Goal: Check status: Check status

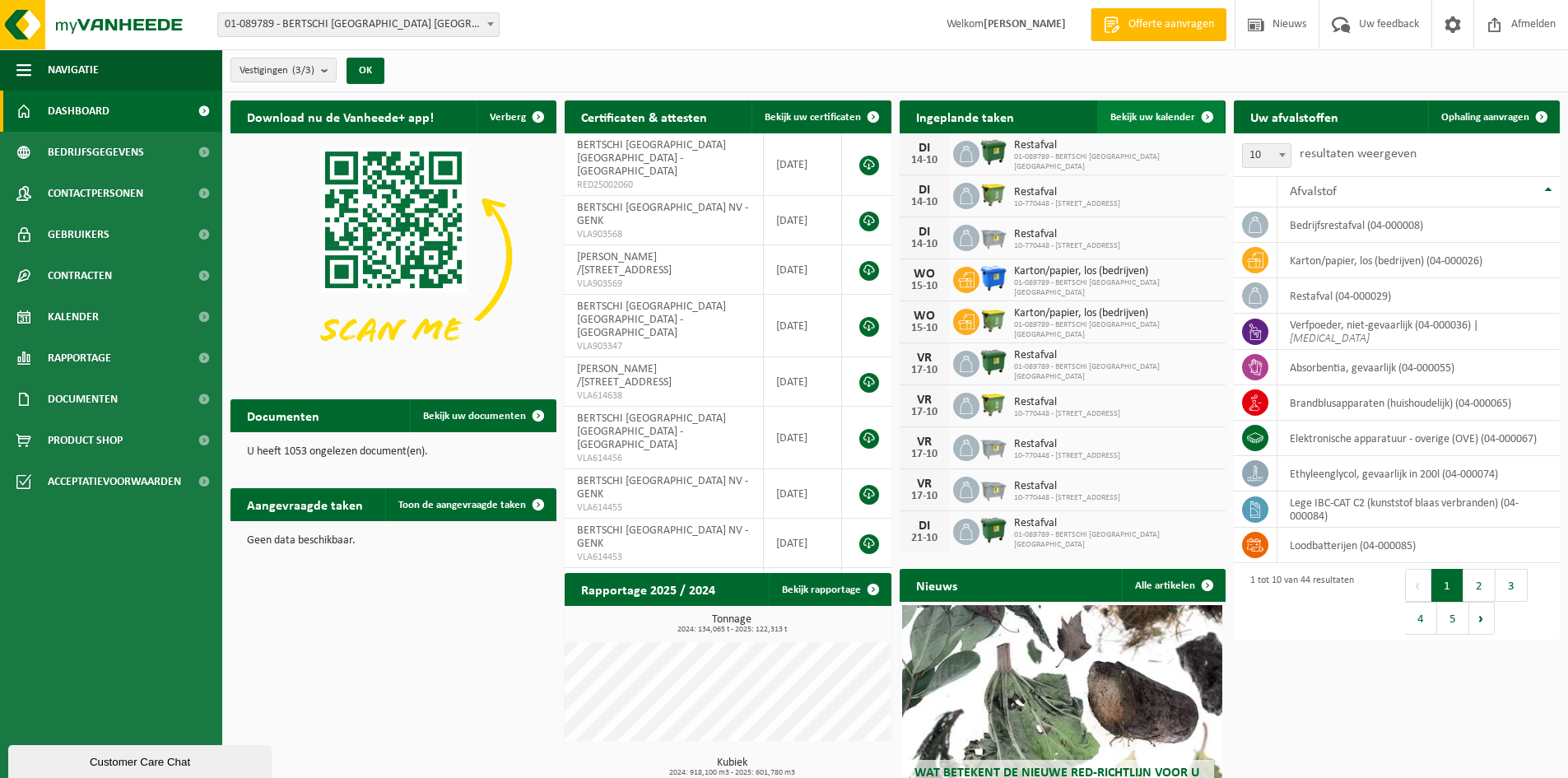
click at [1153, 114] on span "Bekijk uw kalender" at bounding box center [1152, 117] width 85 height 10
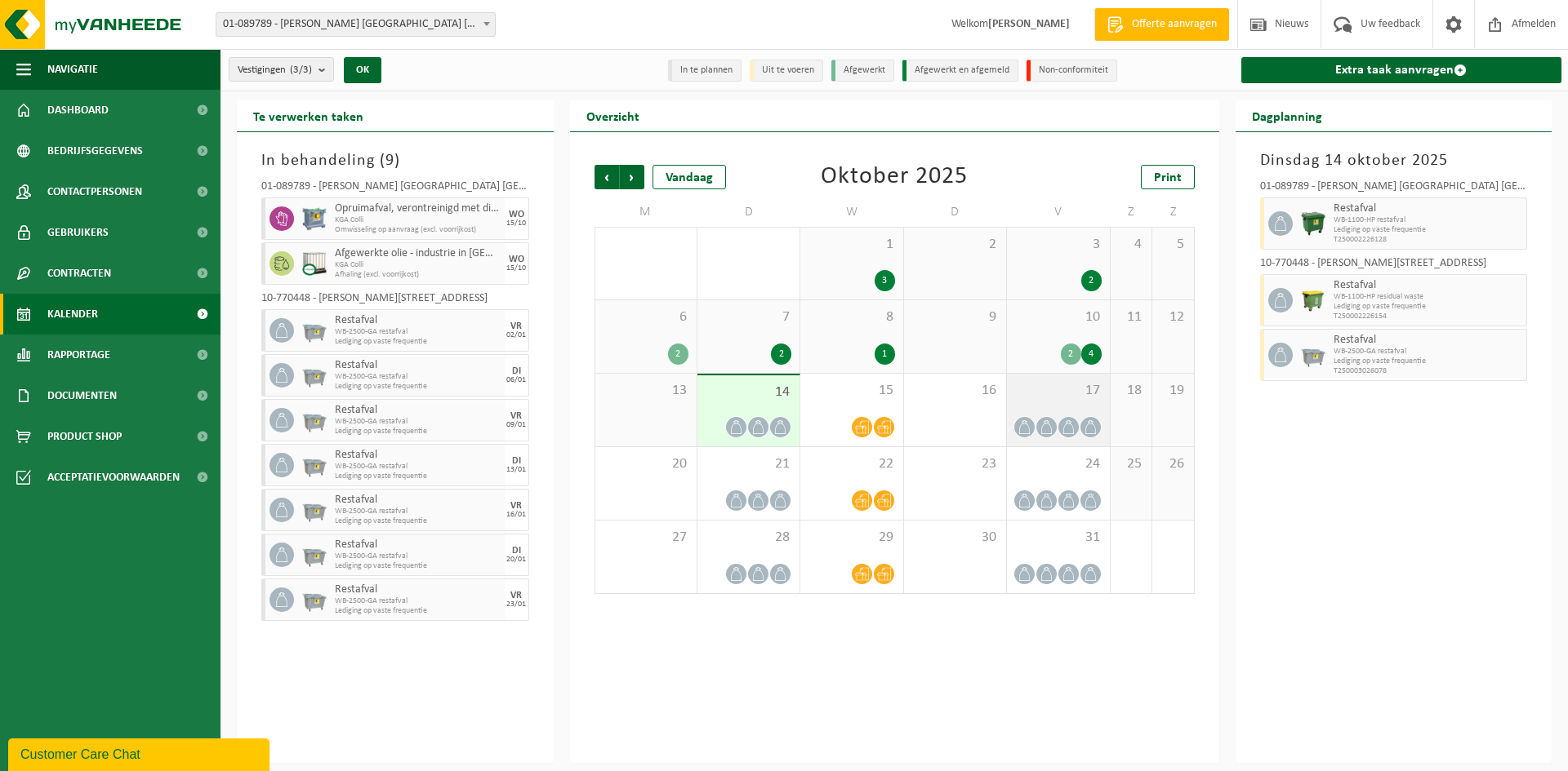
click at [1042, 408] on div "17" at bounding box center [1058, 410] width 102 height 73
click at [1073, 365] on div "10 2 4" at bounding box center [1058, 337] width 102 height 73
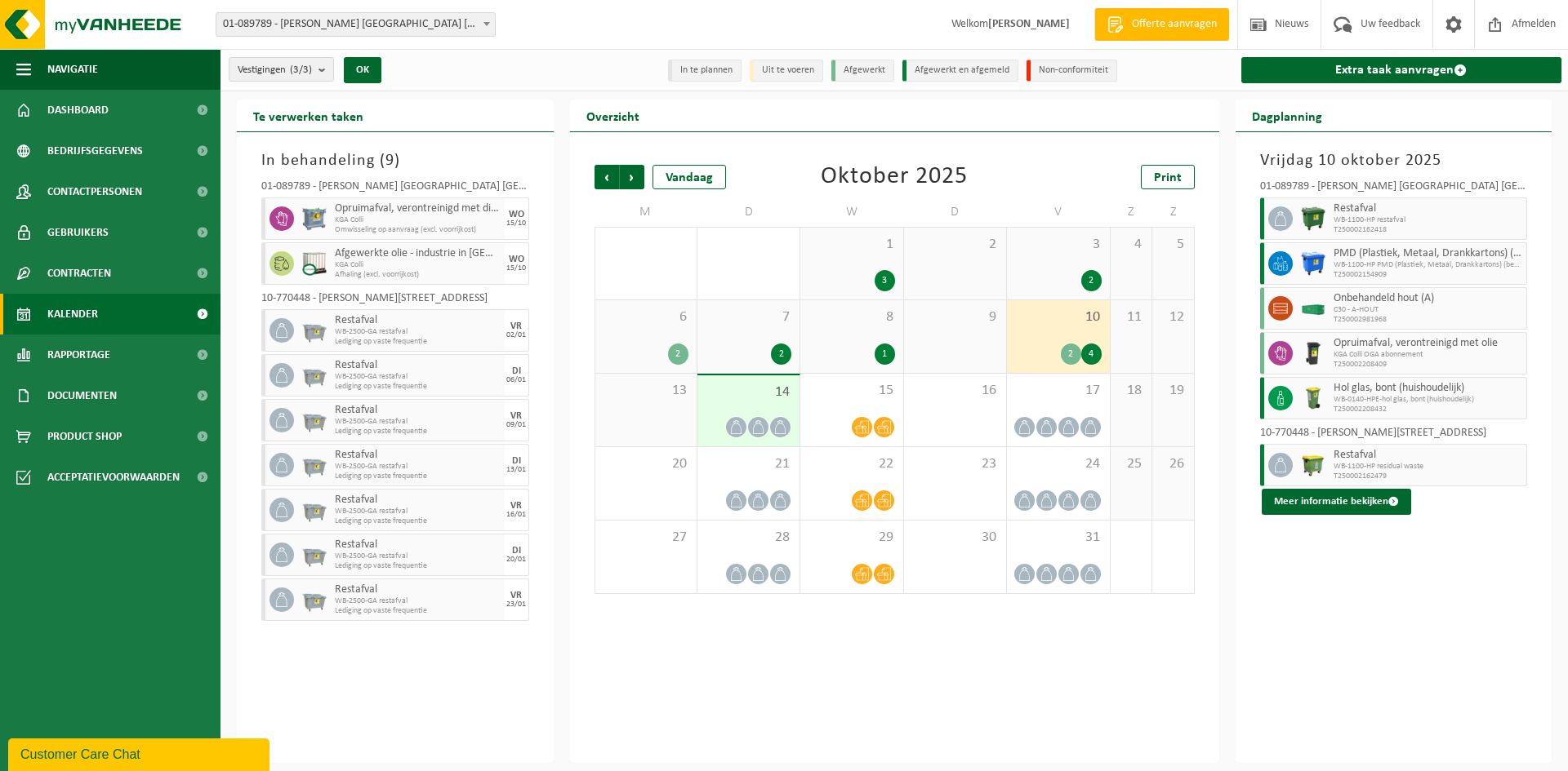
click at [754, 398] on span "14" at bounding box center [748, 392] width 86 height 18
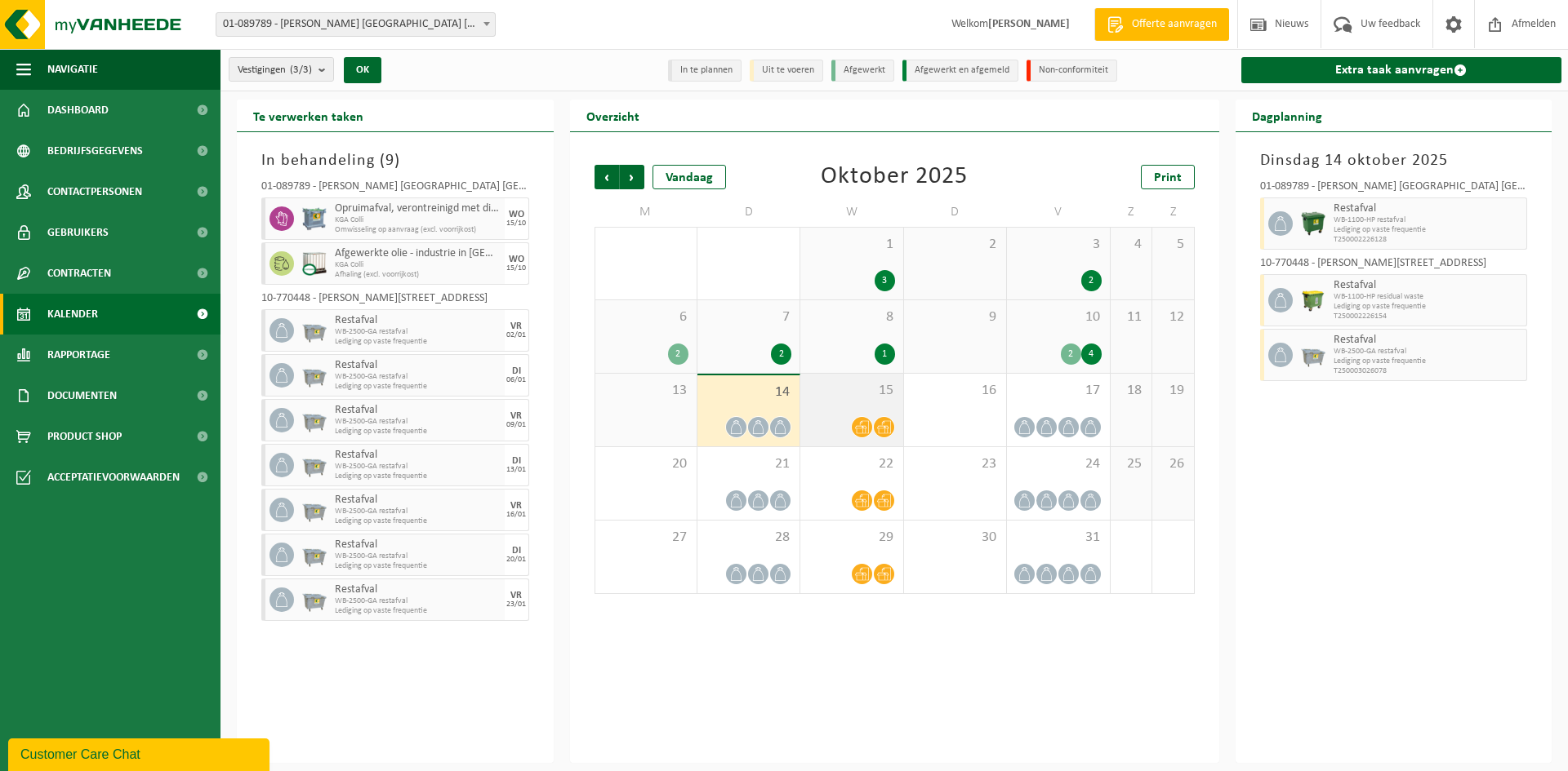
click at [834, 400] on div "15" at bounding box center [851, 410] width 102 height 73
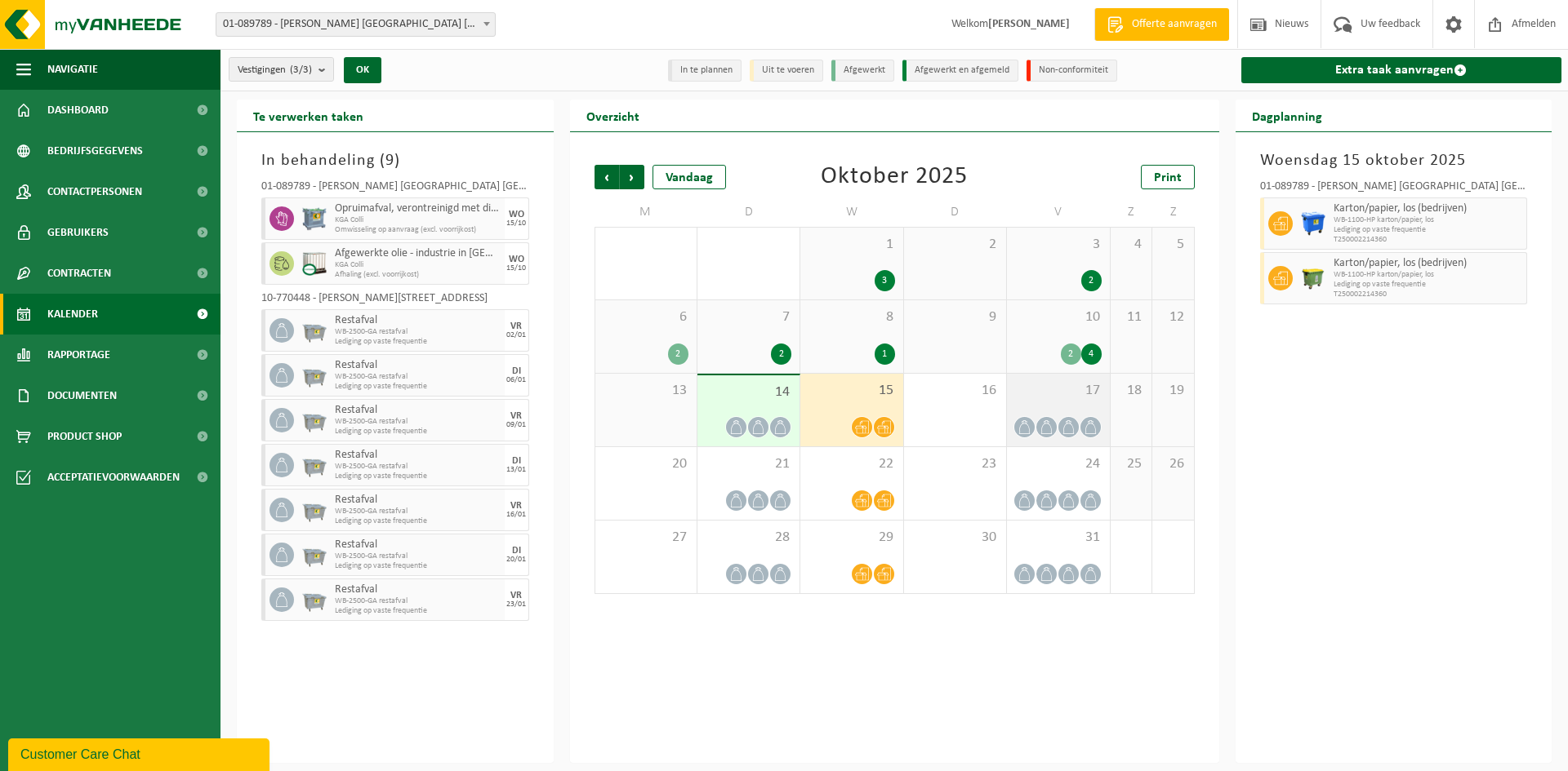
click at [1053, 412] on div "17" at bounding box center [1058, 410] width 102 height 73
